Goal: Information Seeking & Learning: Learn about a topic

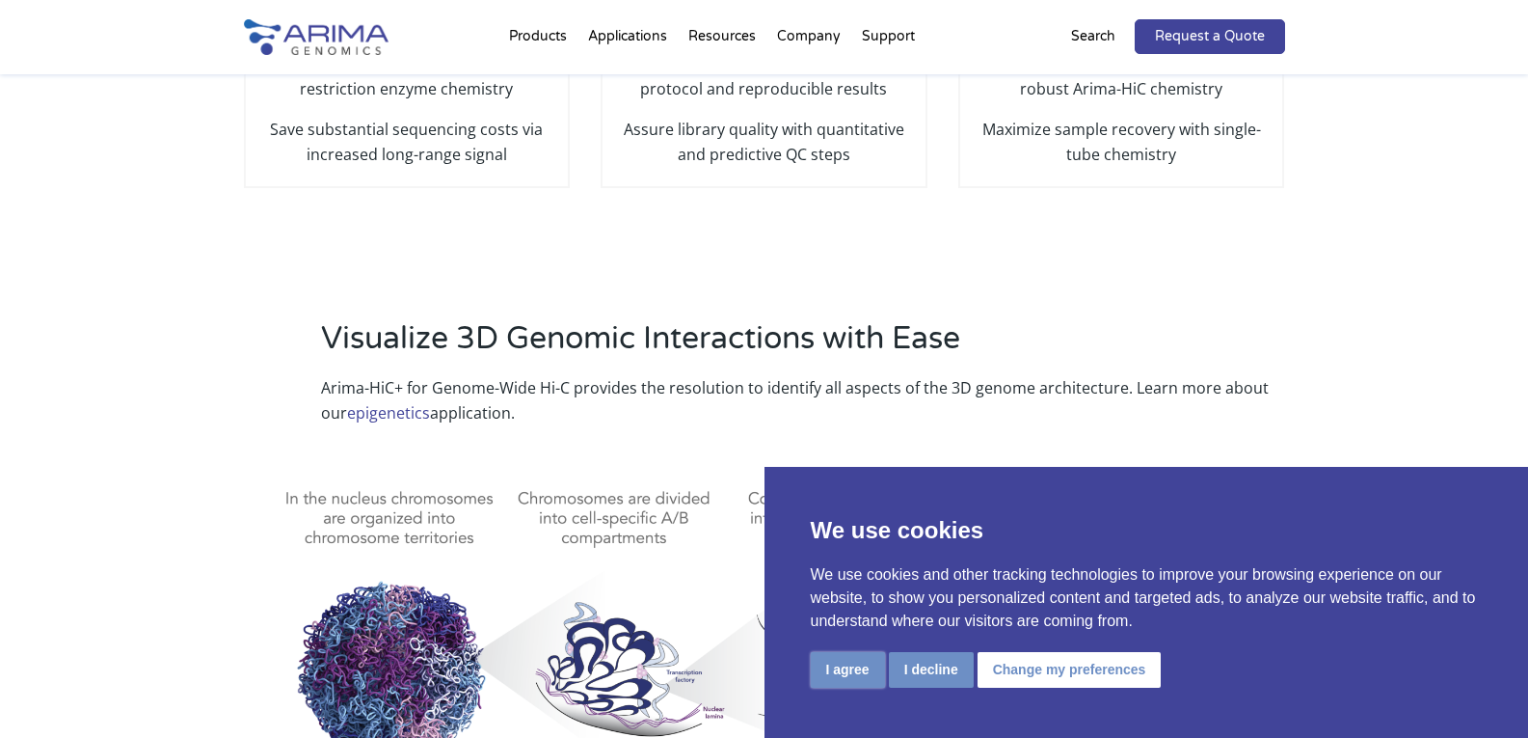
click at [858, 670] on button "I agree" at bounding box center [848, 670] width 74 height 36
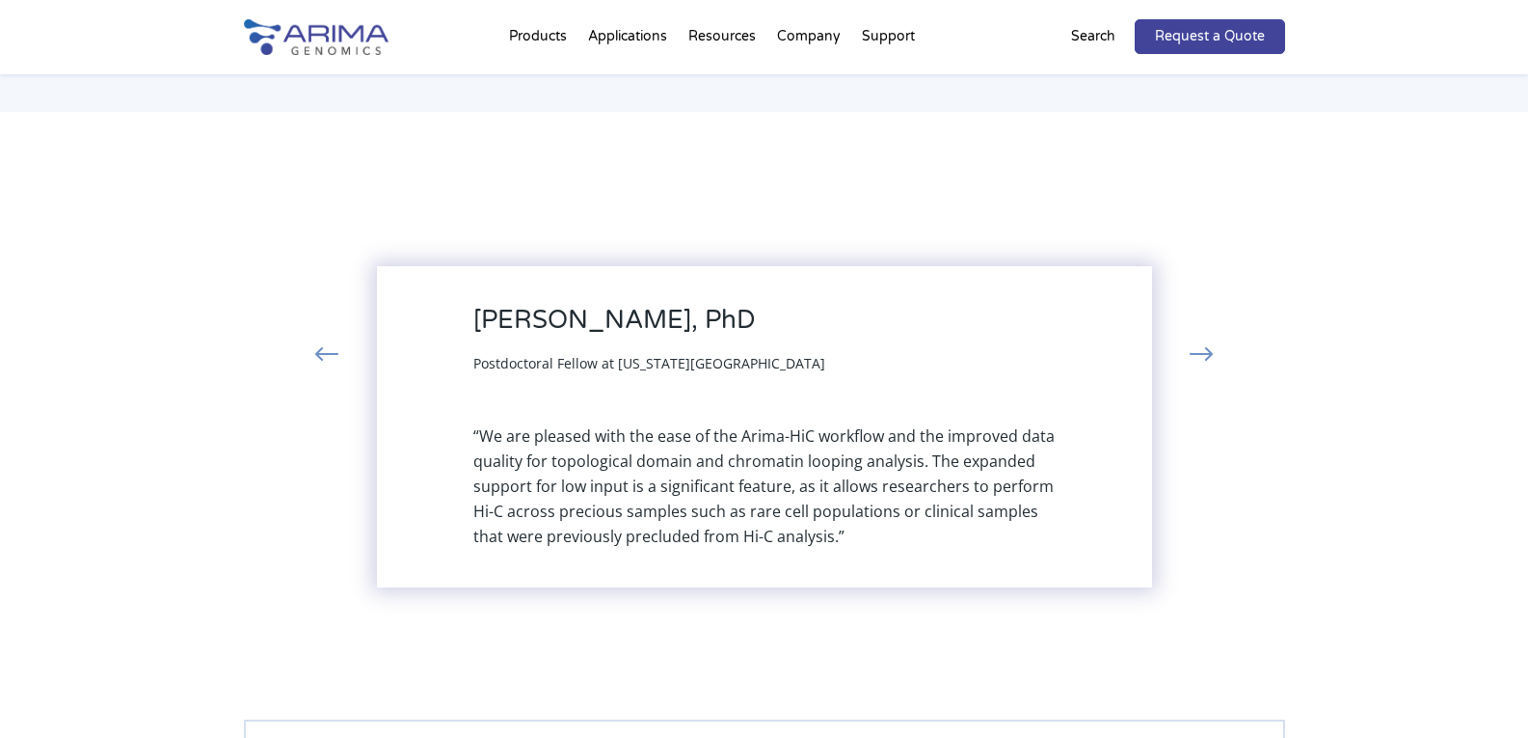
scroll to position [4281, 0]
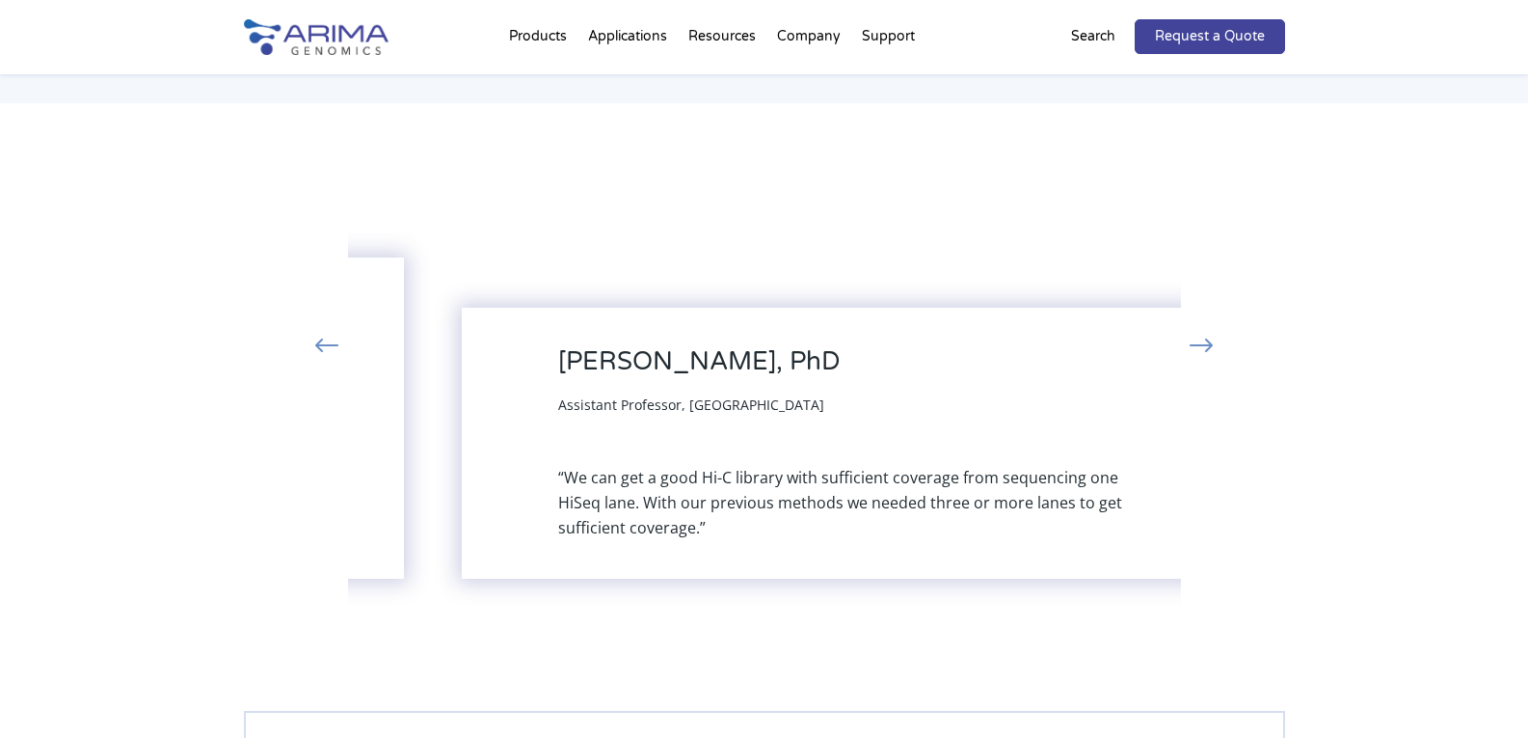
drag, startPoint x: 597, startPoint y: 406, endPoint x: 682, endPoint y: 407, distance: 84.8
click at [682, 407] on span "Assistant Professor, [GEOGRAPHIC_DATA]" at bounding box center [691, 404] width 266 height 18
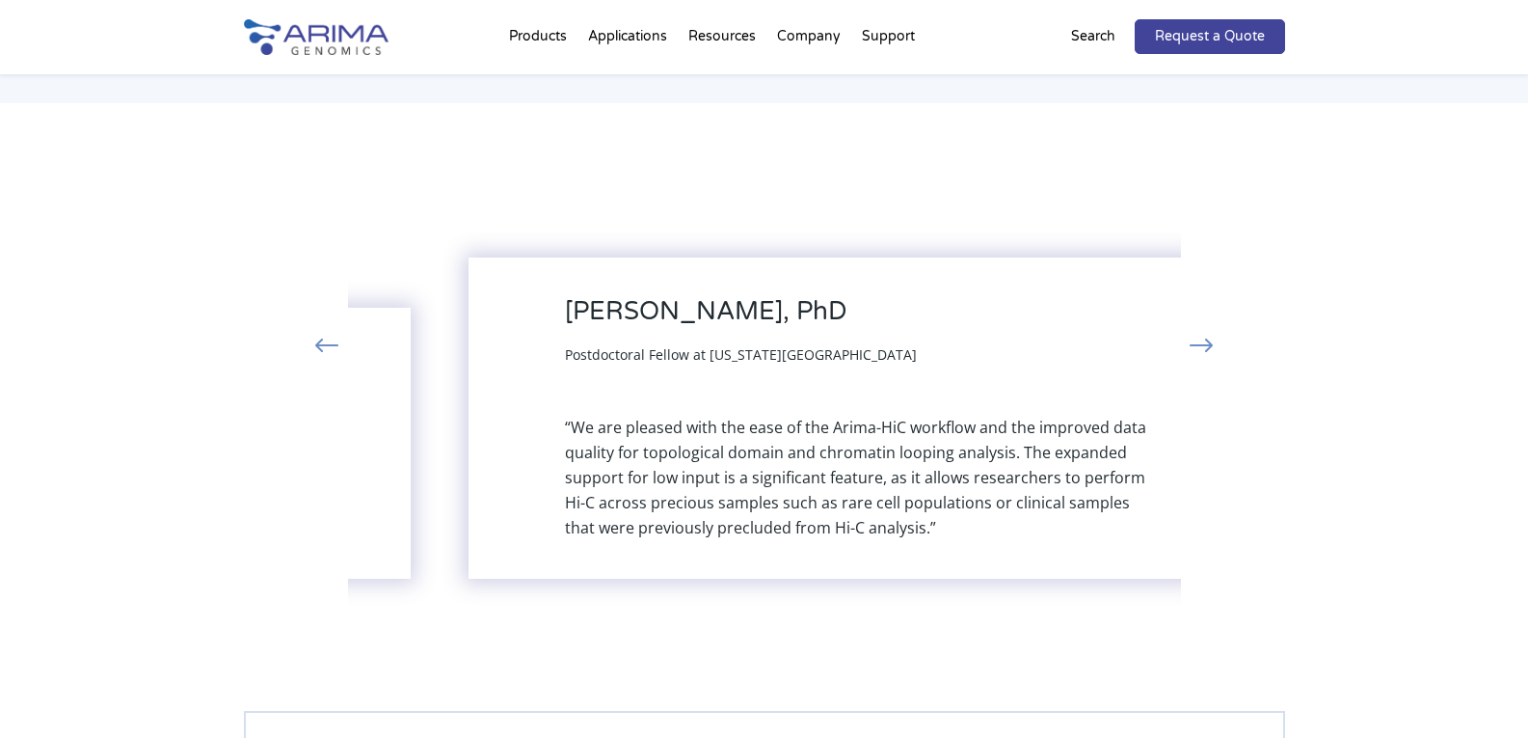
drag, startPoint x: 468, startPoint y: 311, endPoint x: 547, endPoint y: 332, distance: 81.6
click at [547, 332] on div "[PERSON_NAME], PhD Postdoctoral Fellow at [US_STATE][GEOGRAPHIC_DATA] “We are p…" at bounding box center [856, 417] width 775 height 321
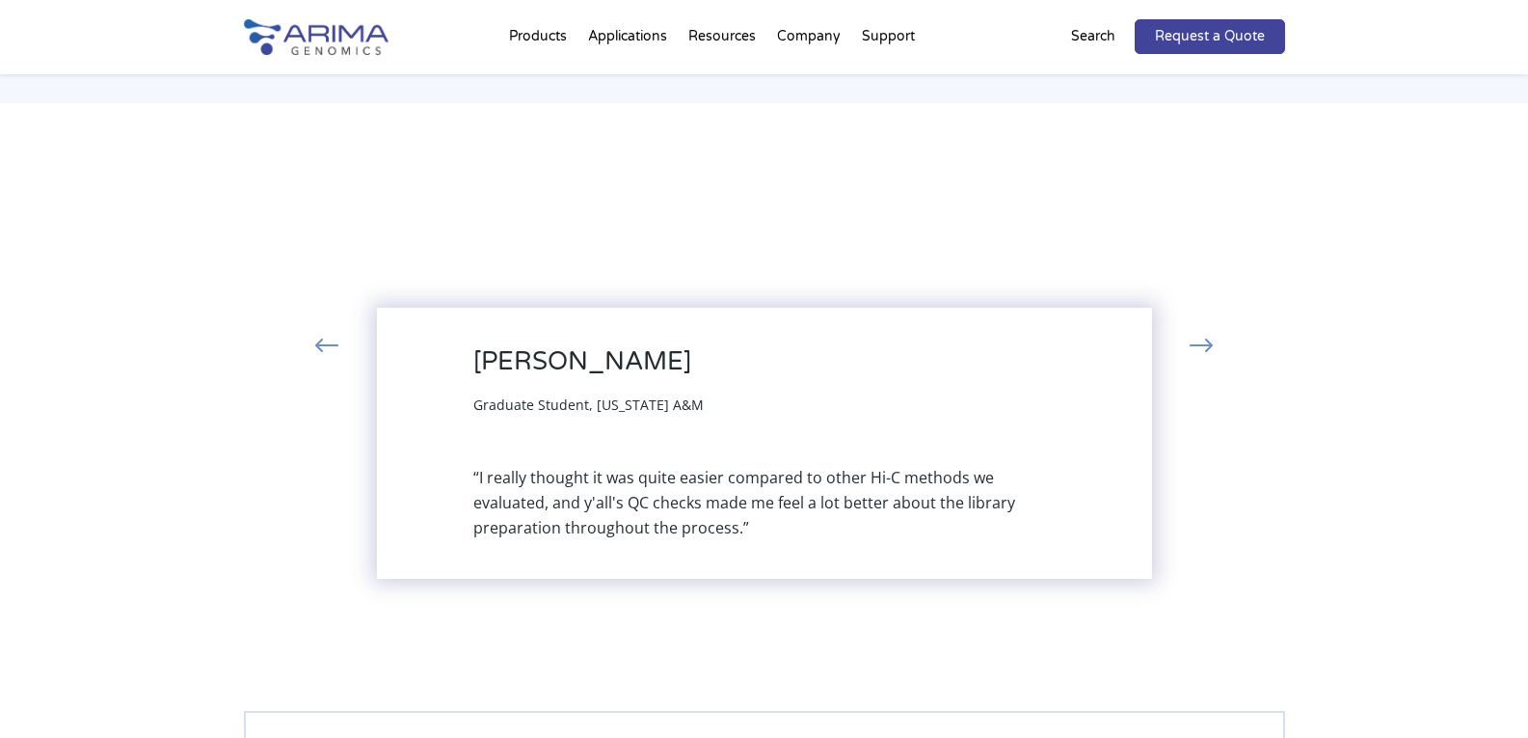
click at [330, 347] on button "‹" at bounding box center [327, 347] width 42 height 35
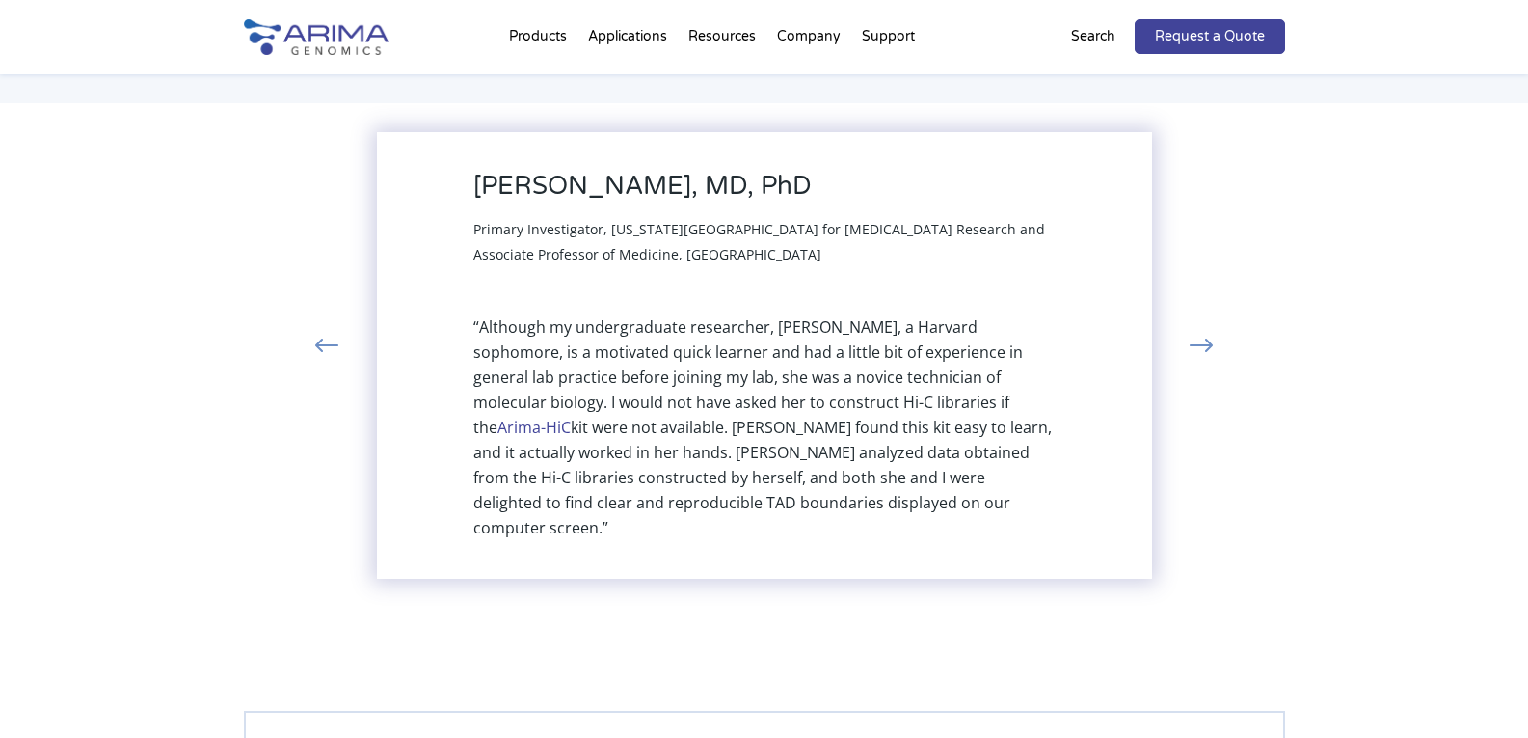
click at [333, 344] on button "‹" at bounding box center [327, 347] width 42 height 35
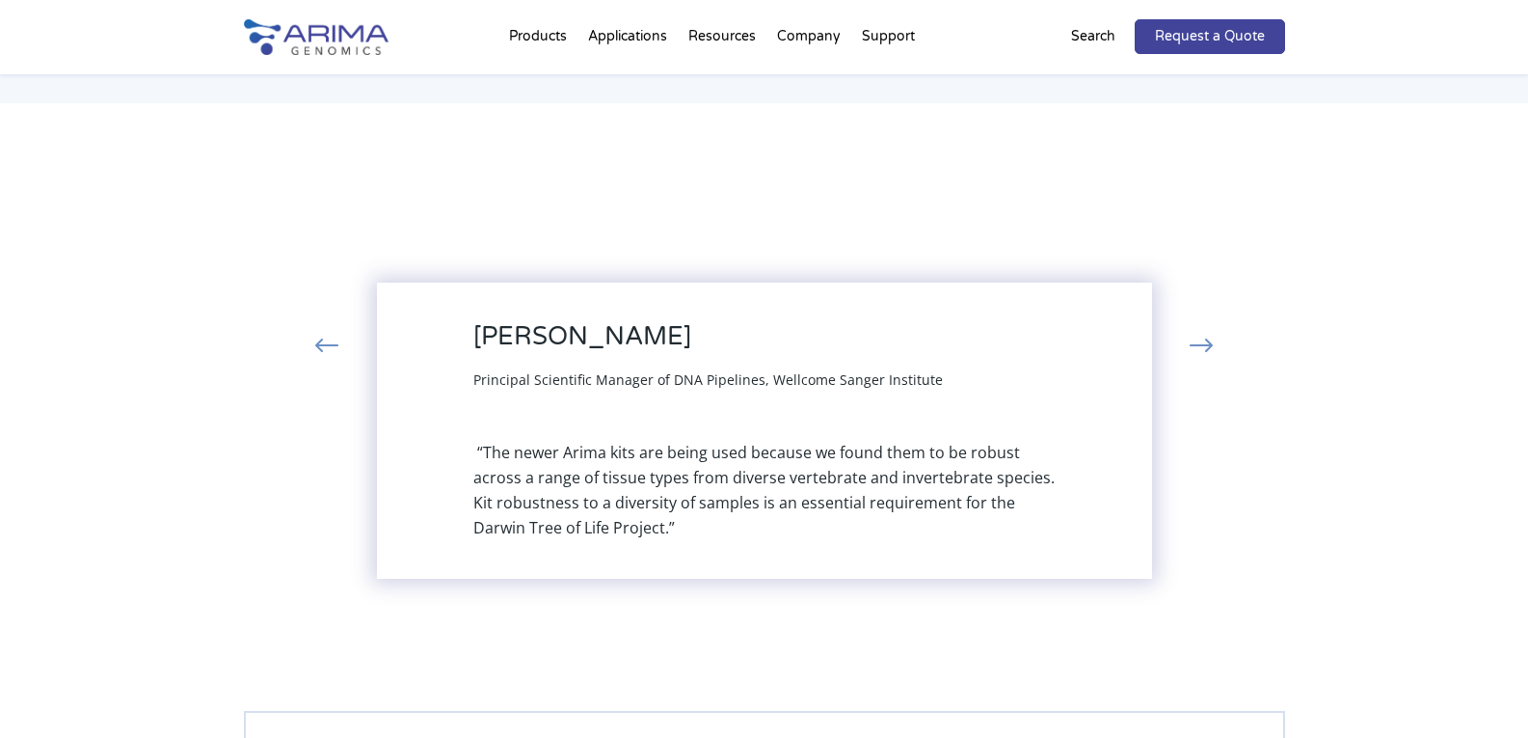
click at [669, 375] on span "Principal Scientific Manager of DNA Pipelines, Wellcome Sanger Institute" at bounding box center [708, 379] width 470 height 18
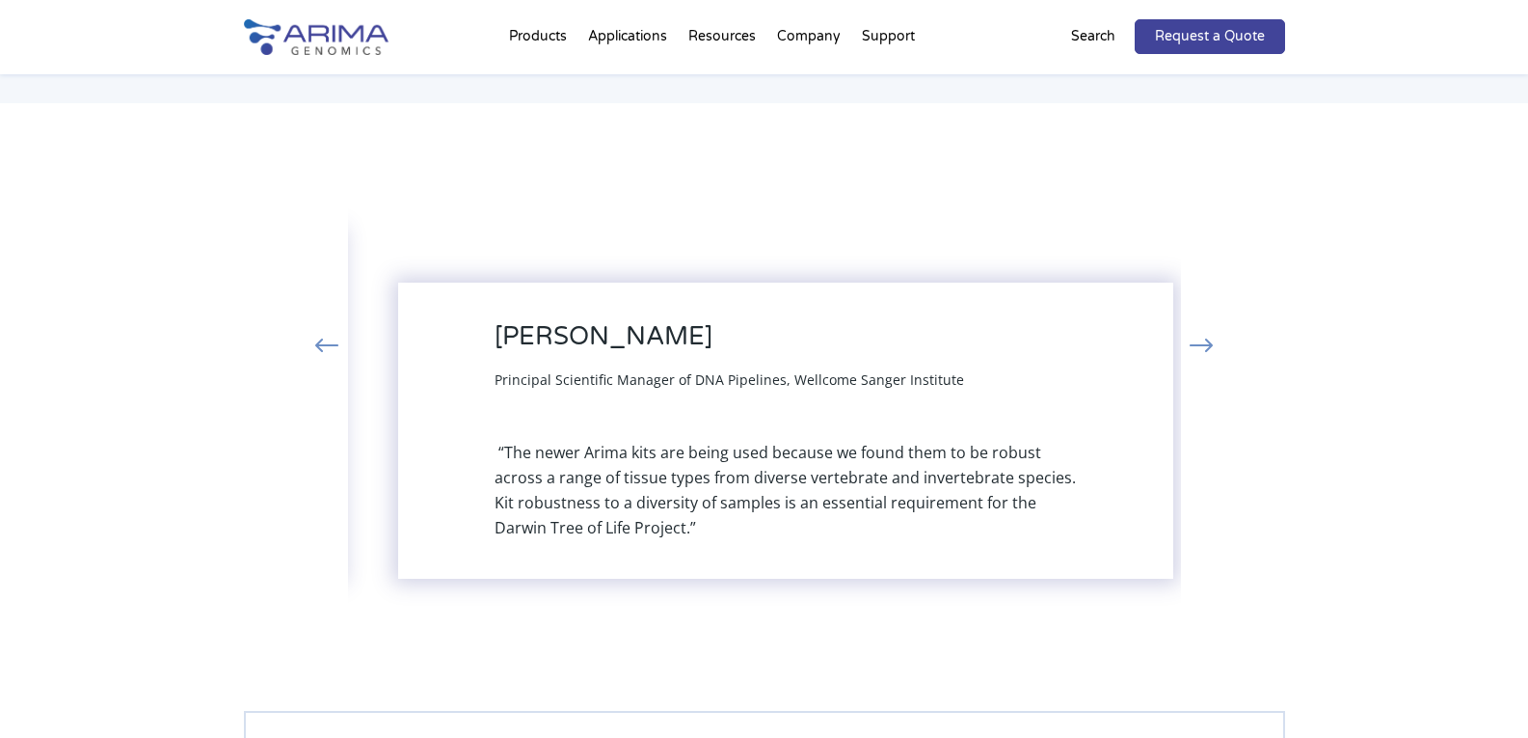
drag, startPoint x: 483, startPoint y: 339, endPoint x: 504, endPoint y: 338, distance: 21.2
click at [504, 338] on h3 "[PERSON_NAME]" at bounding box center [730, 343] width 470 height 45
